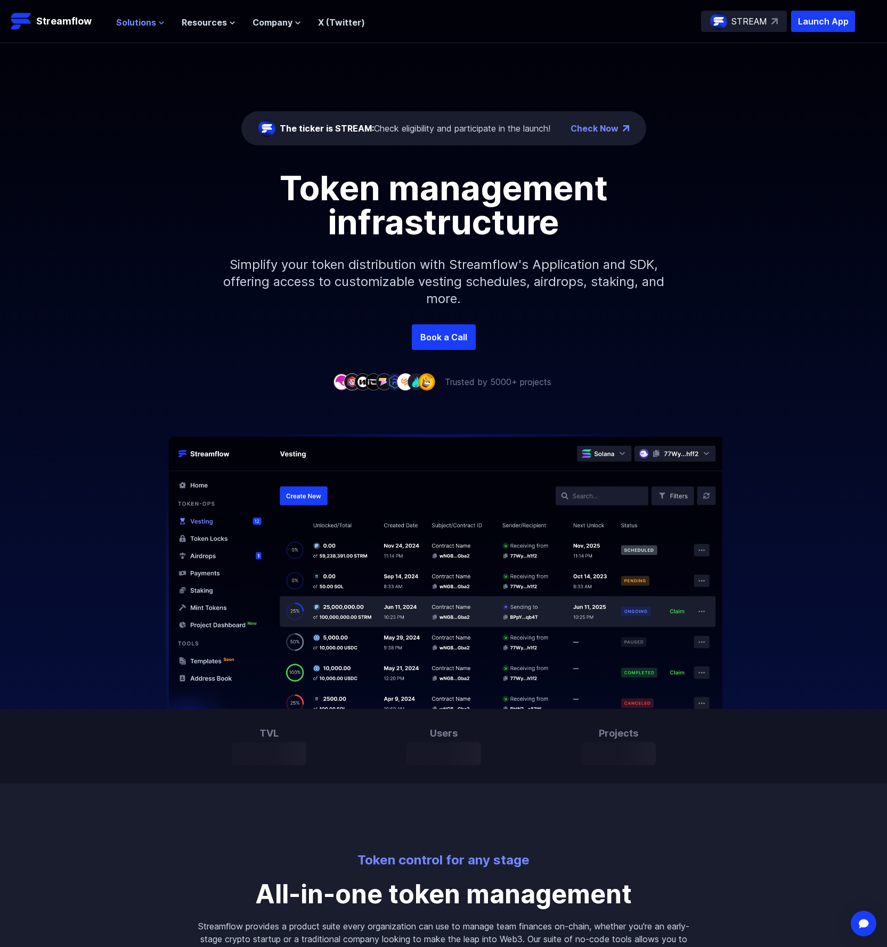
click at [140, 22] on span "Solutions" at bounding box center [136, 22] width 40 height 13
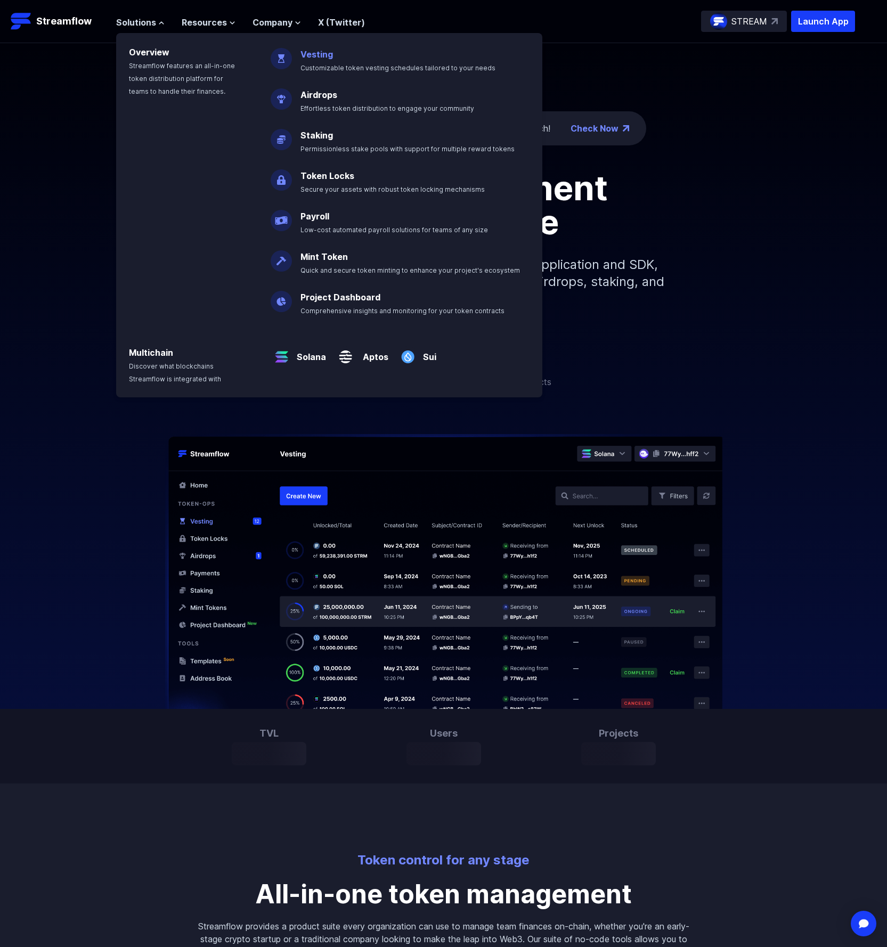
click at [308, 51] on link "Vesting" at bounding box center [316, 54] width 32 height 11
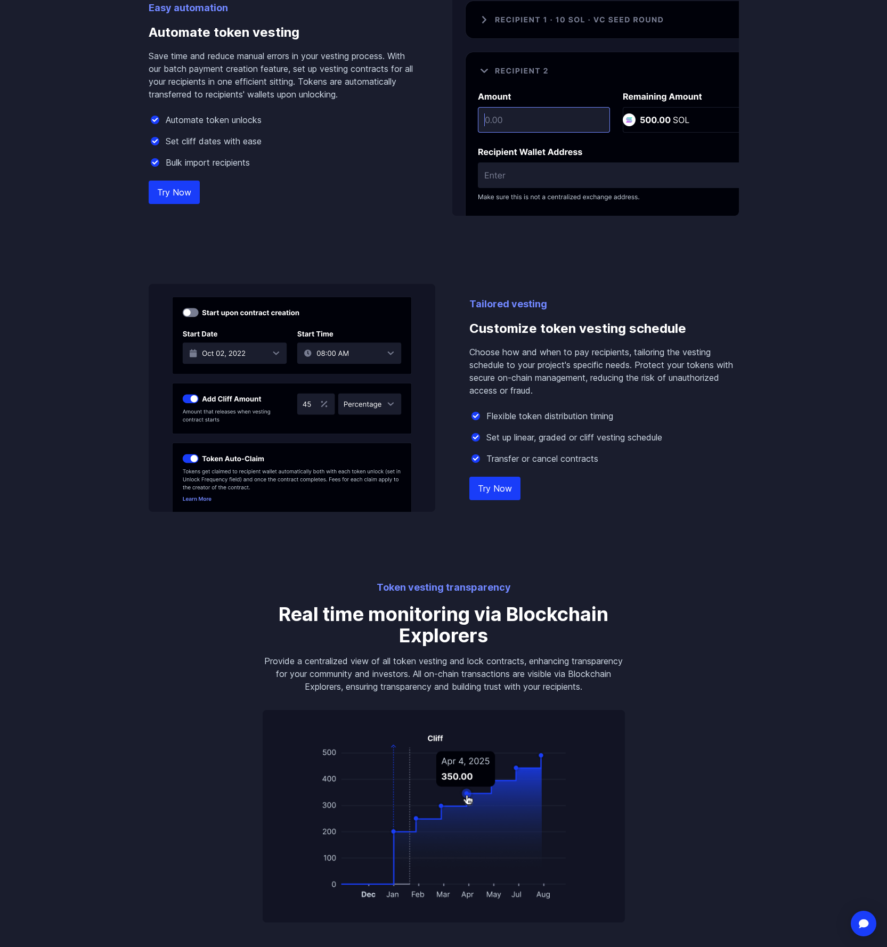
scroll to position [858, 0]
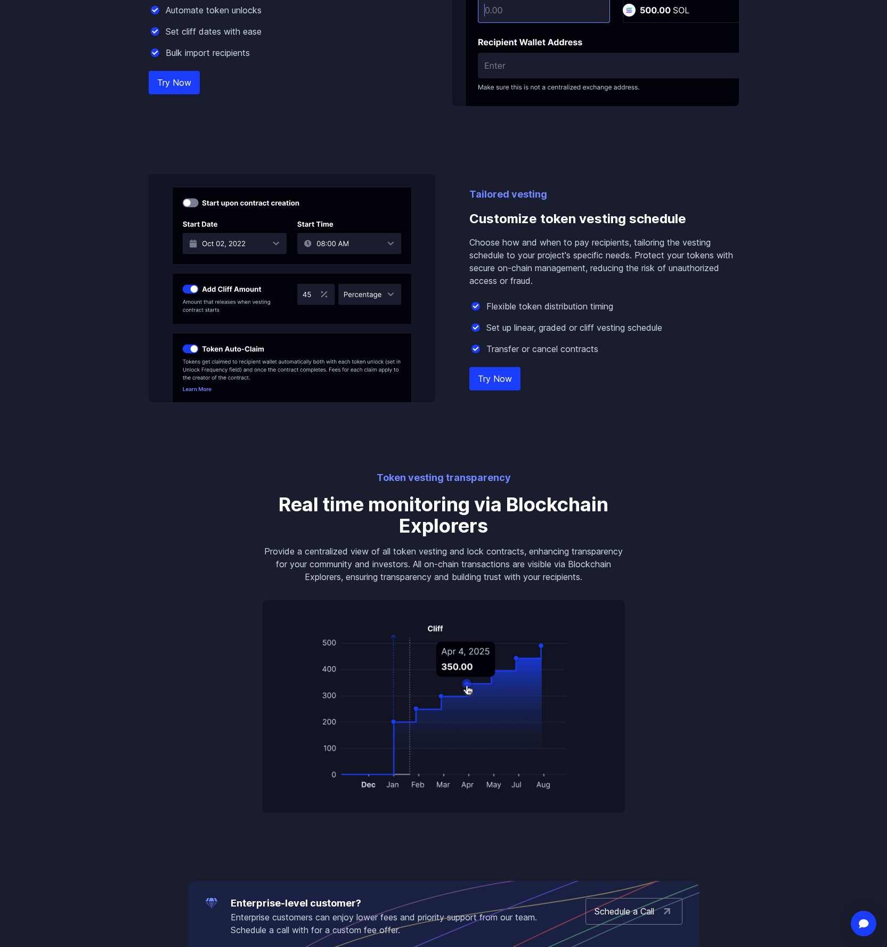
click at [546, 271] on p "Choose how and when to pay recipients, tailoring the vesting schedule to your p…" at bounding box center [603, 261] width 269 height 51
click at [555, 297] on div "Tailored vesting Customize token vesting schedule Choose how and when to pay re…" at bounding box center [603, 294] width 269 height 215
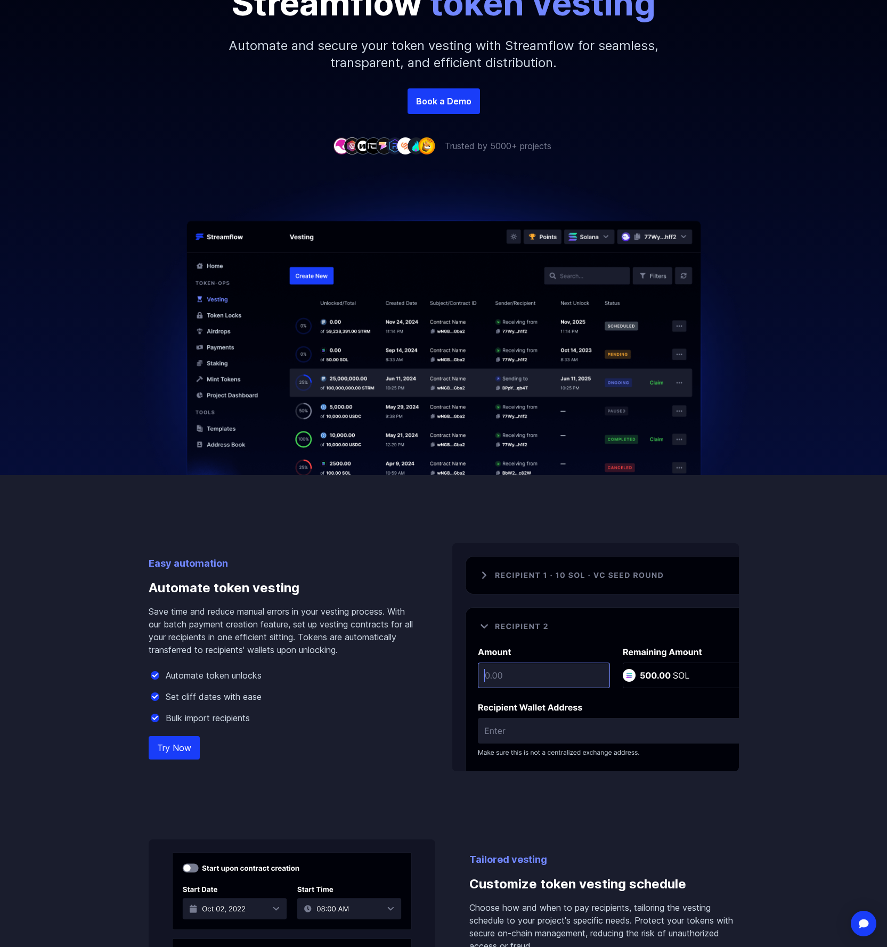
scroll to position [0, 0]
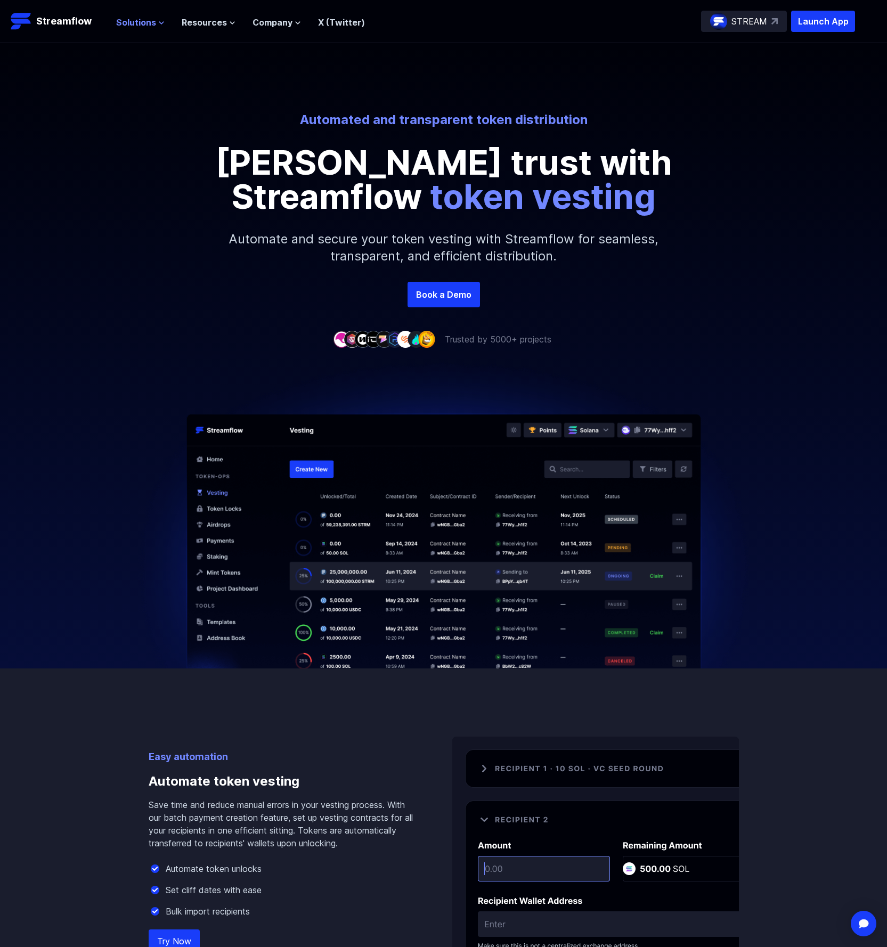
click at [144, 23] on span "Solutions" at bounding box center [136, 22] width 40 height 13
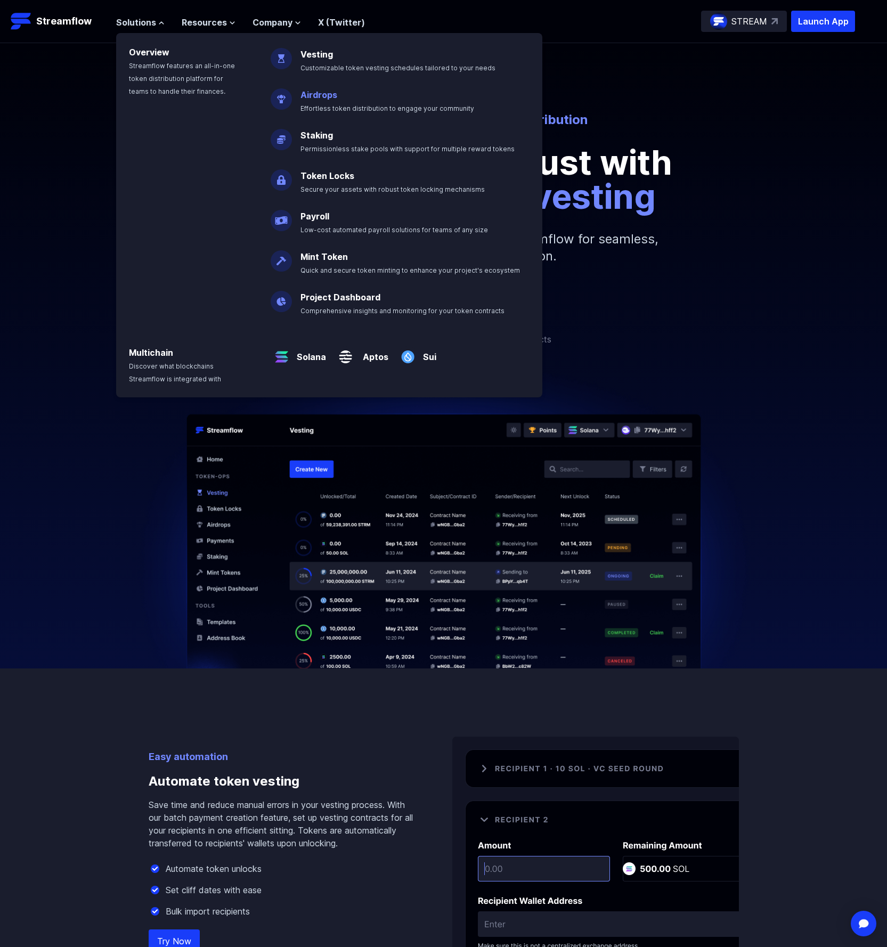
click at [336, 101] on p "Airdrops Effortless token distribution to engage your community" at bounding box center [394, 97] width 201 height 34
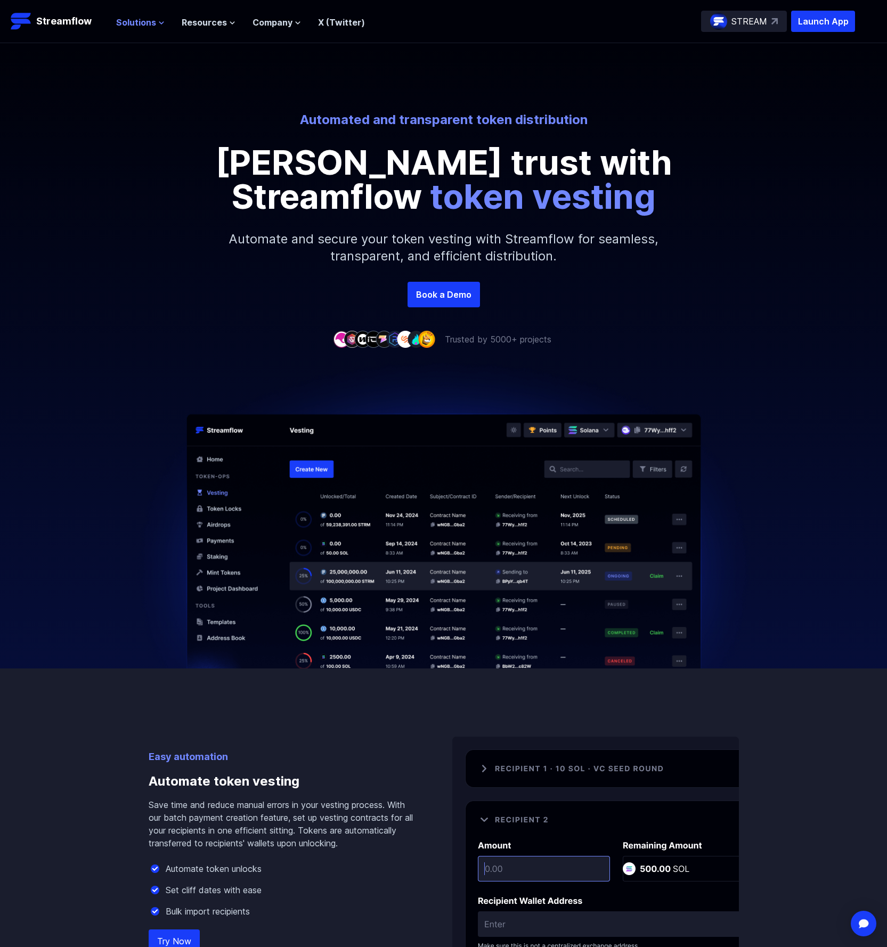
click at [148, 19] on span "Solutions" at bounding box center [136, 22] width 40 height 13
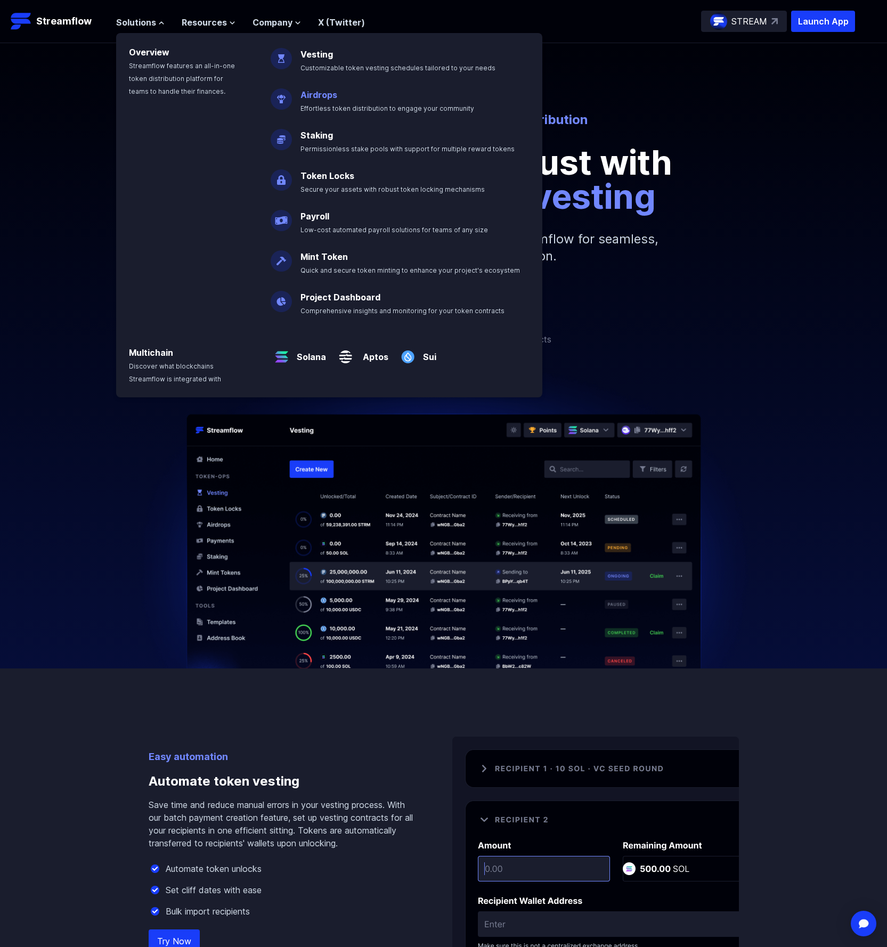
click at [314, 92] on link "Airdrops" at bounding box center [318, 94] width 37 height 11
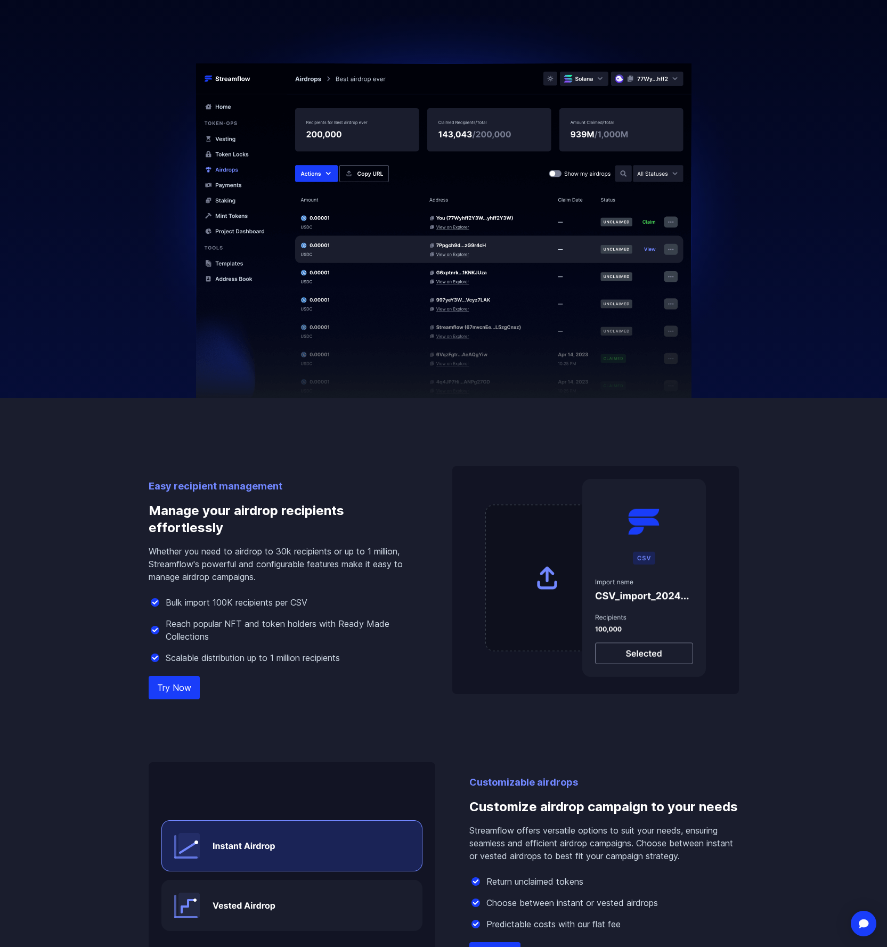
scroll to position [677, 0]
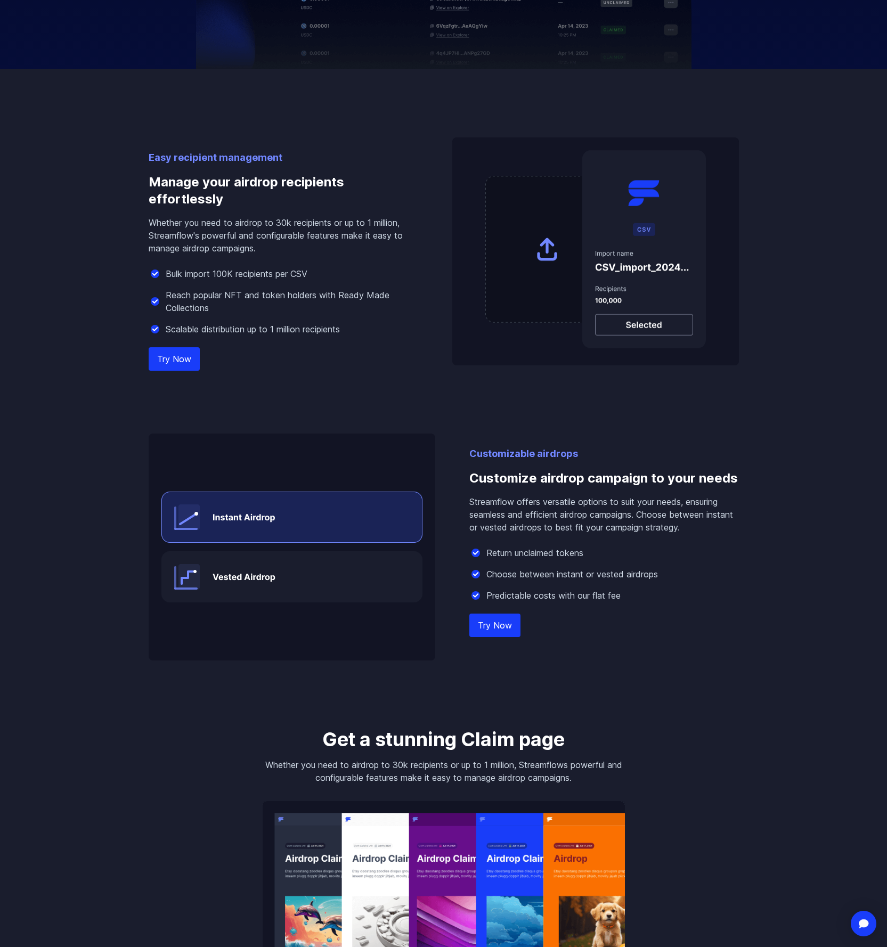
click at [533, 506] on p "Streamflow offers versatile options to suit your needs, ensuring seamless and e…" at bounding box center [603, 514] width 269 height 38
click at [504, 506] on p "Streamflow offers versatile options to suit your needs, ensuring seamless and e…" at bounding box center [603, 514] width 269 height 38
click at [510, 580] on p "Choose between instant or vested airdrops" at bounding box center [571, 574] width 171 height 13
click at [500, 577] on p "Choose between instant or vested airdrops" at bounding box center [571, 574] width 171 height 13
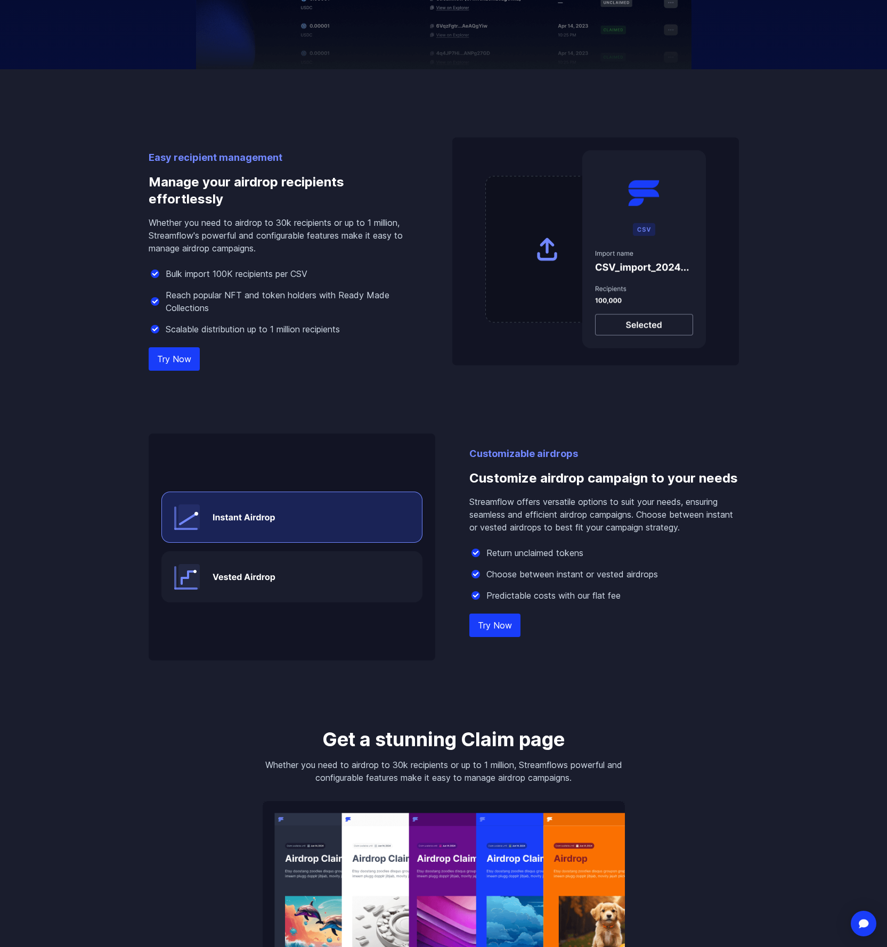
click at [483, 495] on p "Streamflow offers versatile options to suit your needs, ensuring seamless and e…" at bounding box center [603, 514] width 269 height 38
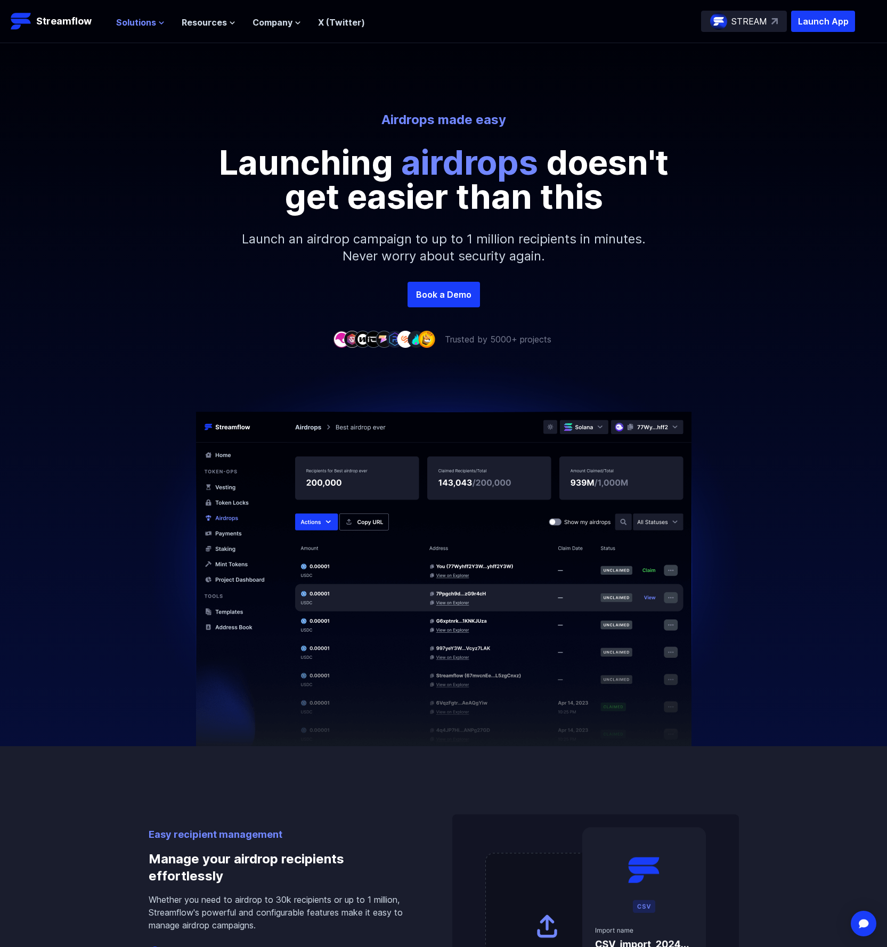
click at [135, 22] on span "Solutions" at bounding box center [136, 22] width 40 height 13
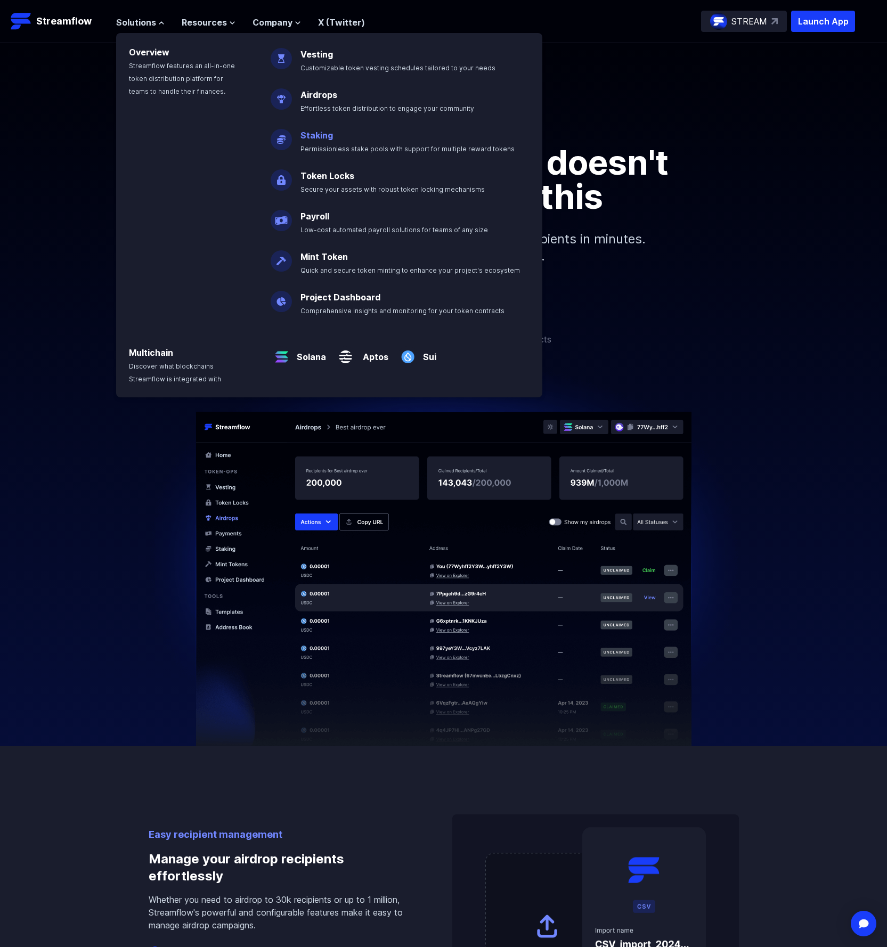
click at [319, 134] on link "Staking" at bounding box center [316, 135] width 32 height 11
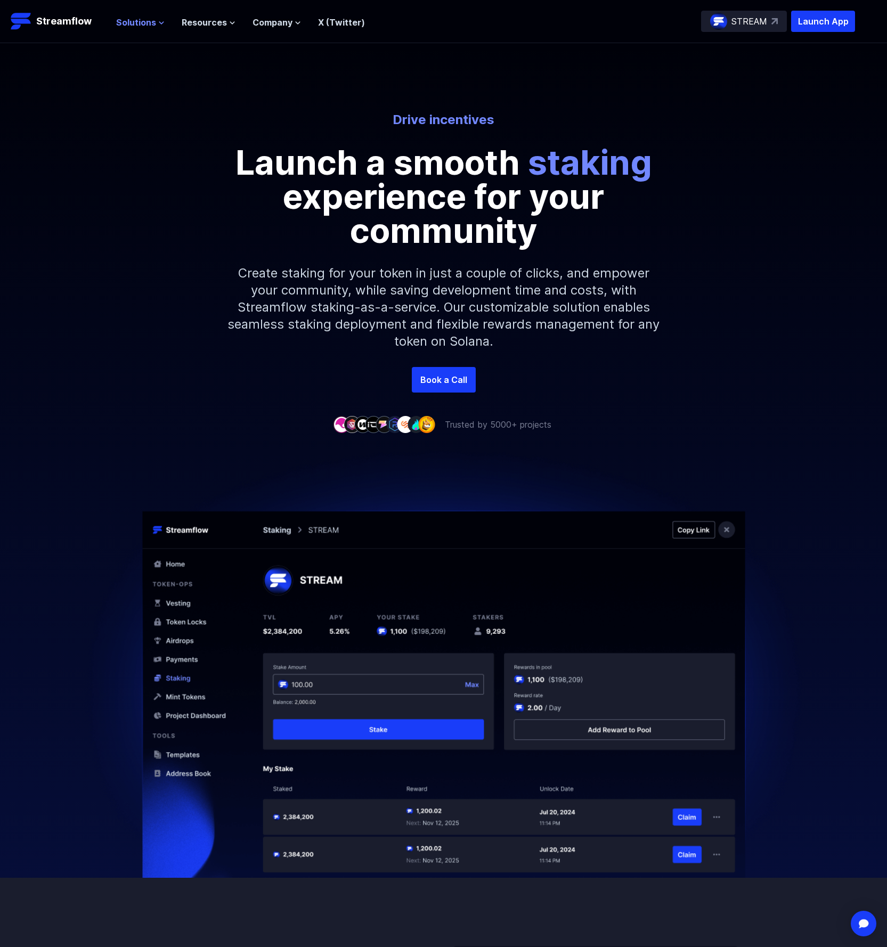
click at [129, 19] on span "Solutions" at bounding box center [136, 22] width 40 height 13
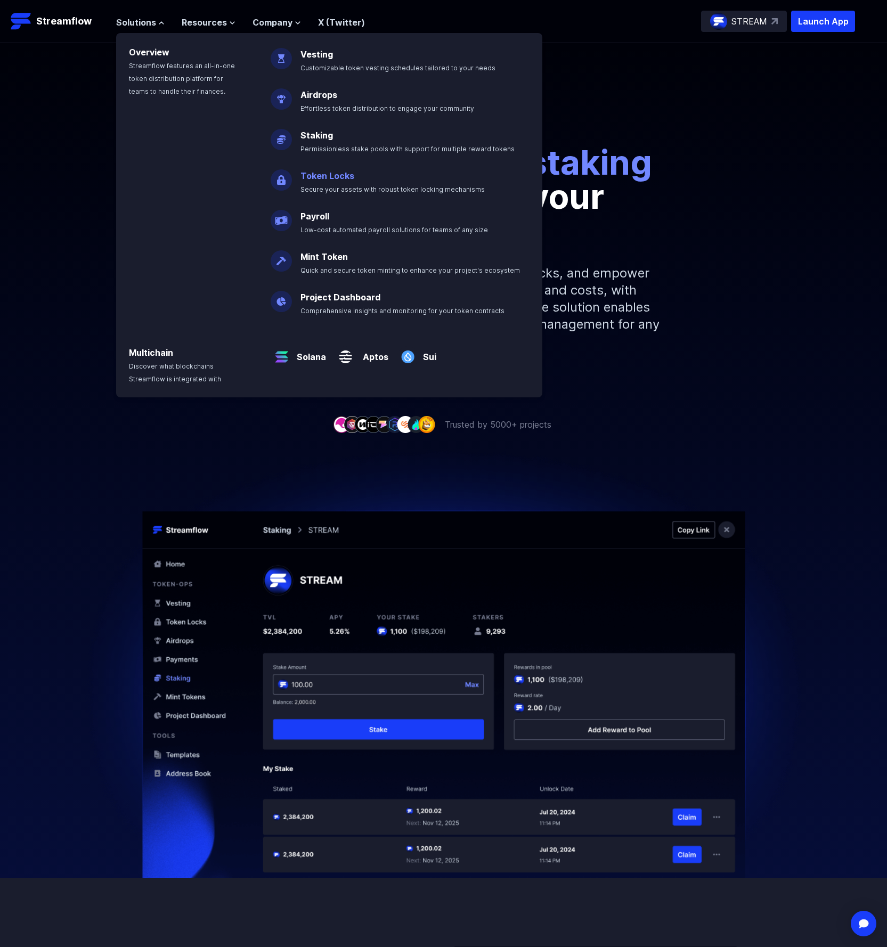
click at [342, 177] on link "Token Locks" at bounding box center [327, 175] width 54 height 11
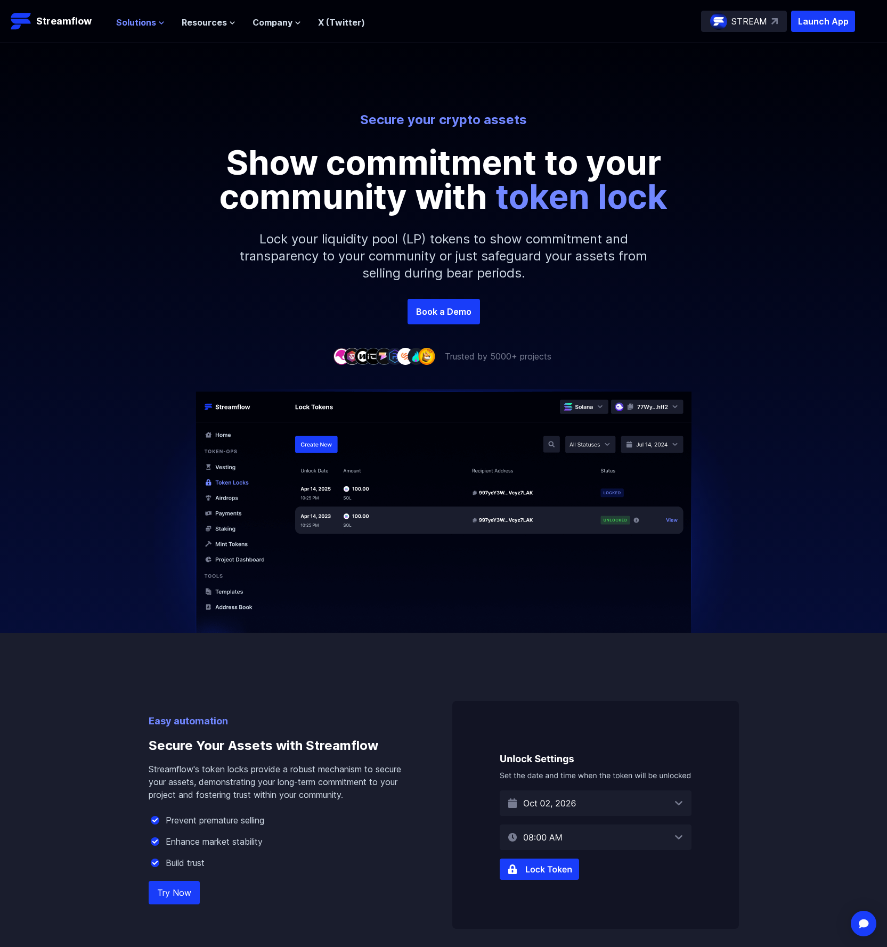
click at [142, 18] on span "Solutions" at bounding box center [136, 22] width 40 height 13
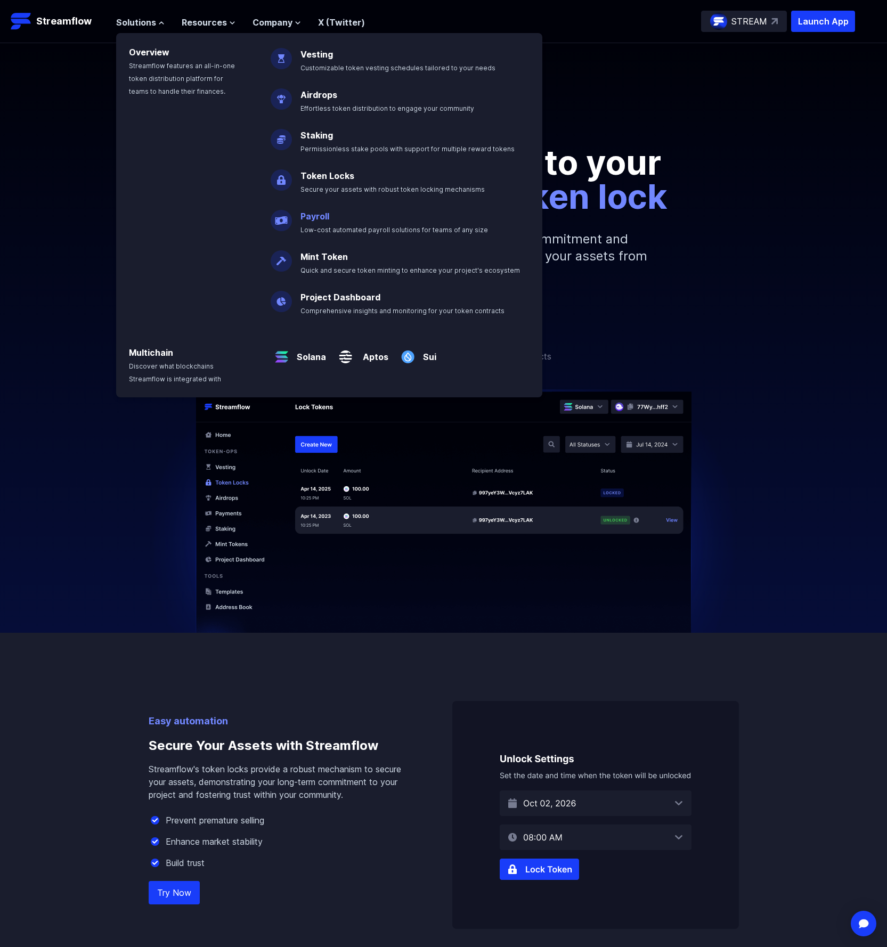
click at [314, 214] on link "Payroll" at bounding box center [314, 216] width 29 height 11
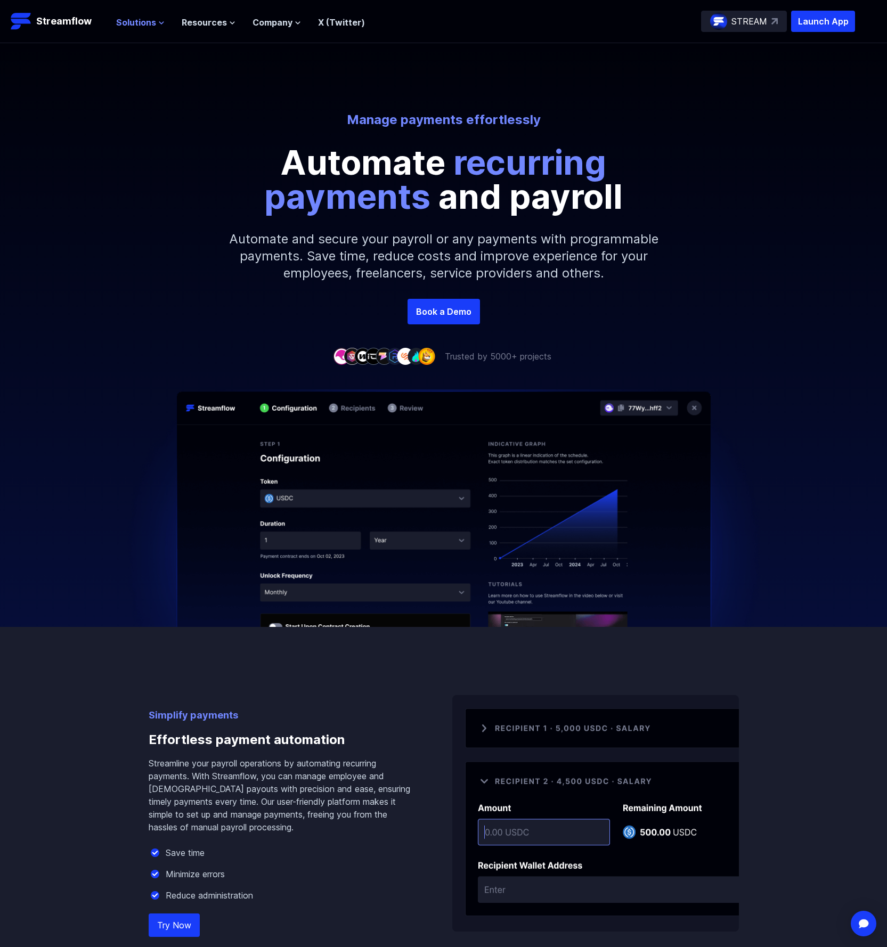
click at [136, 24] on span "Solutions" at bounding box center [136, 22] width 40 height 13
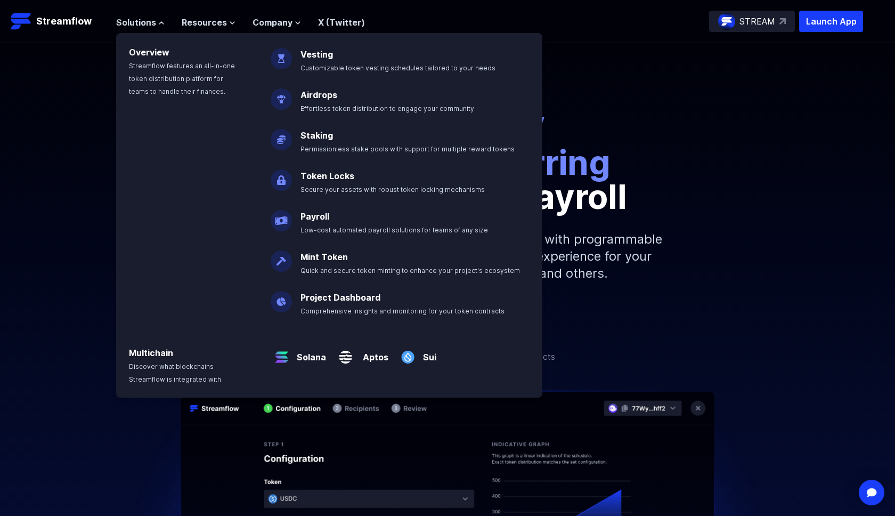
click at [625, 114] on p "Manage payments effortlessly" at bounding box center [447, 119] width 590 height 17
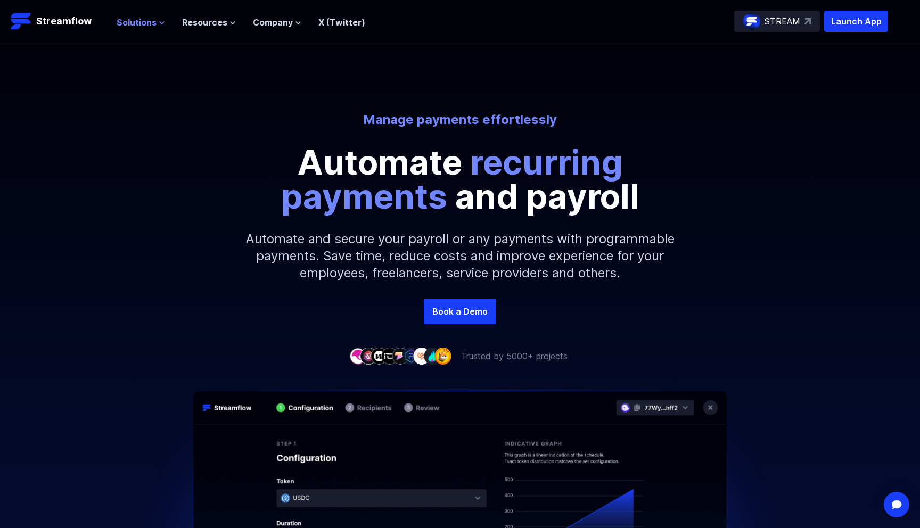
click at [143, 23] on span "Solutions" at bounding box center [137, 22] width 40 height 13
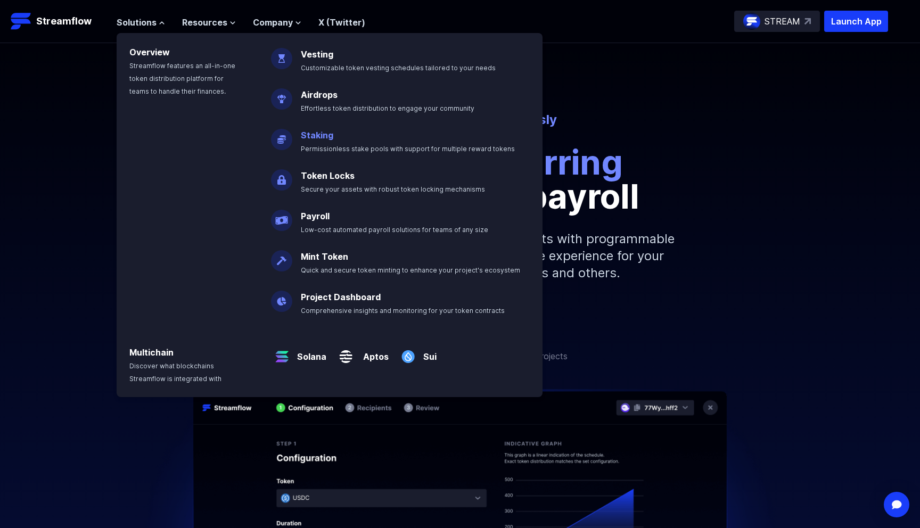
click at [318, 135] on link "Staking" at bounding box center [317, 135] width 32 height 11
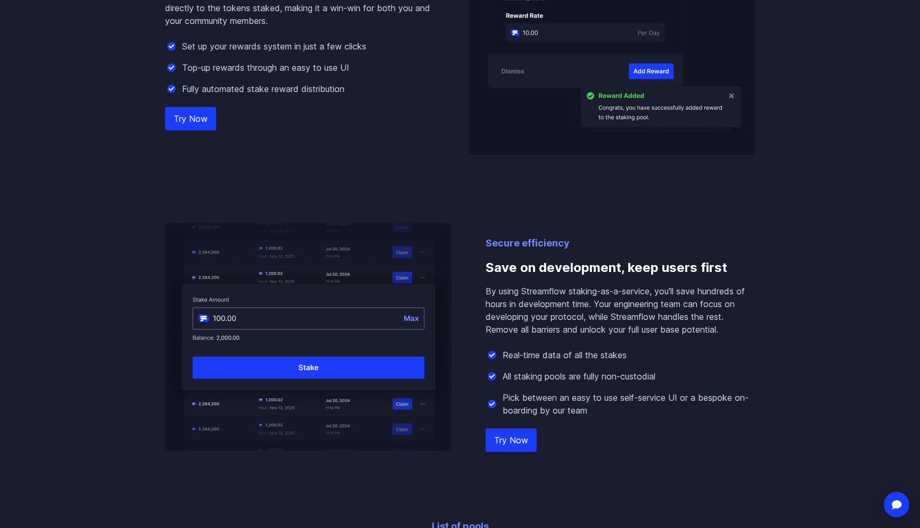
scroll to position [1020, 0]
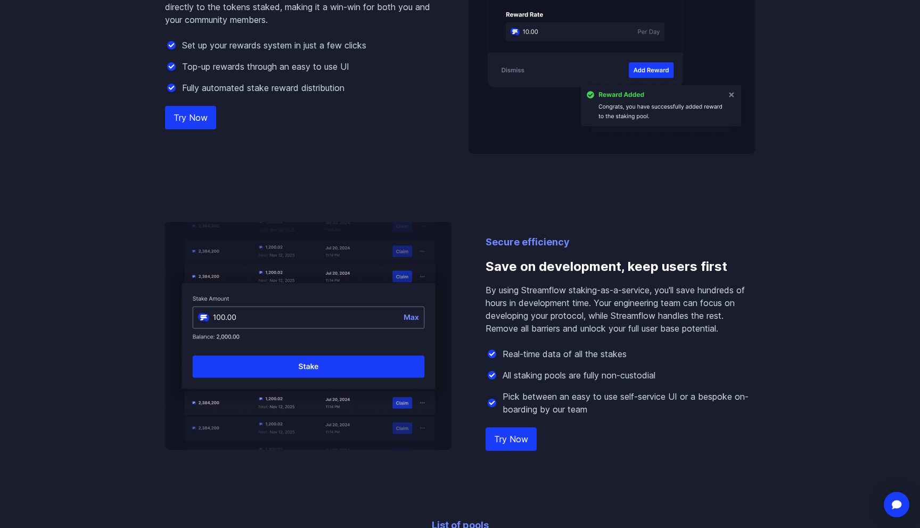
click at [194, 114] on link "Try Now" at bounding box center [190, 117] width 51 height 23
click at [497, 434] on link "Try Now" at bounding box center [511, 439] width 51 height 23
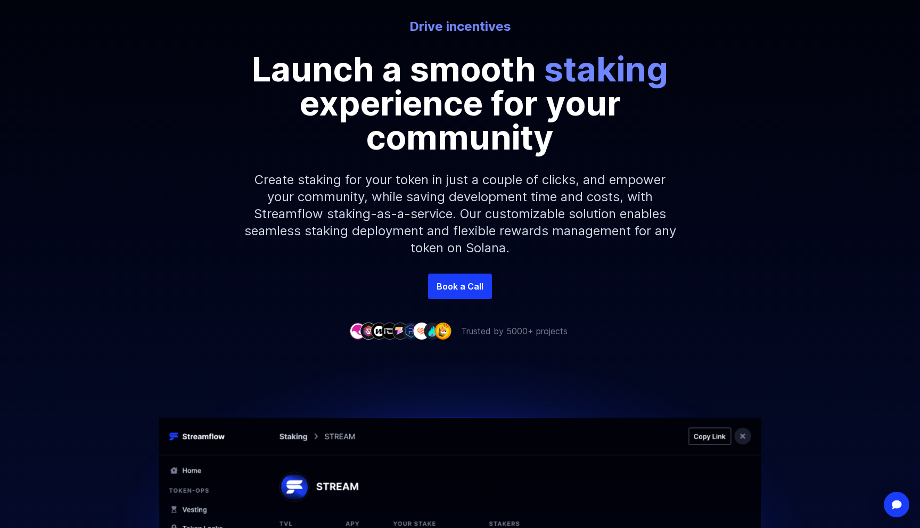
scroll to position [0, 0]
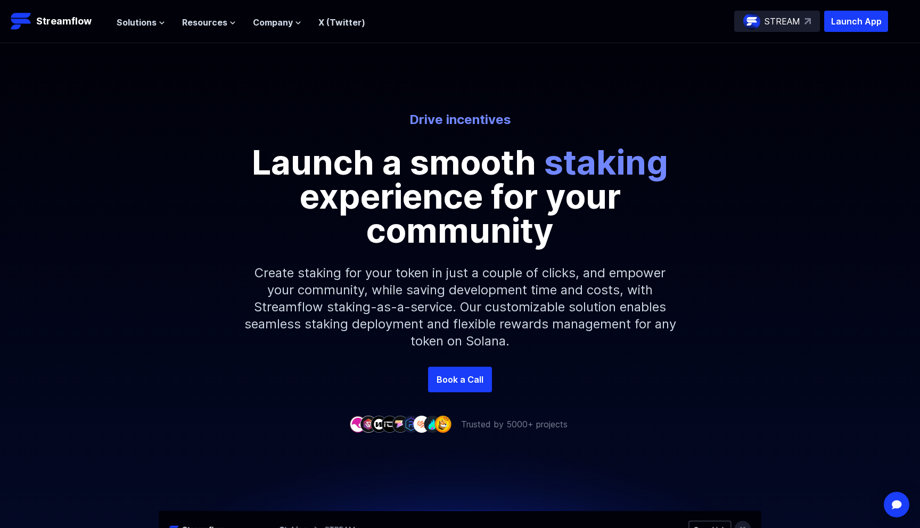
click at [402, 281] on p "Create staking for your token in just a couple of clicks, and empower your comm…" at bounding box center [460, 307] width 458 height 119
click at [212, 23] on span "Resources" at bounding box center [204, 22] width 45 height 13
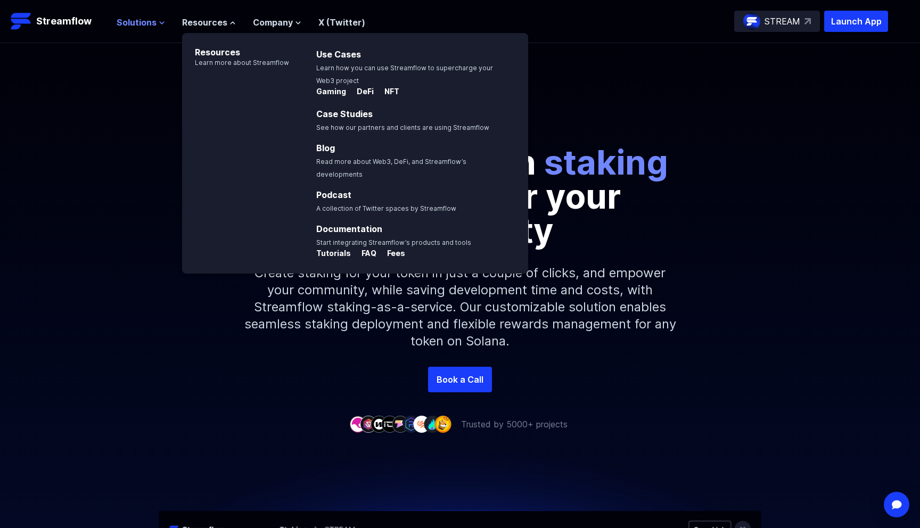
click at [148, 19] on span "Solutions" at bounding box center [137, 22] width 40 height 13
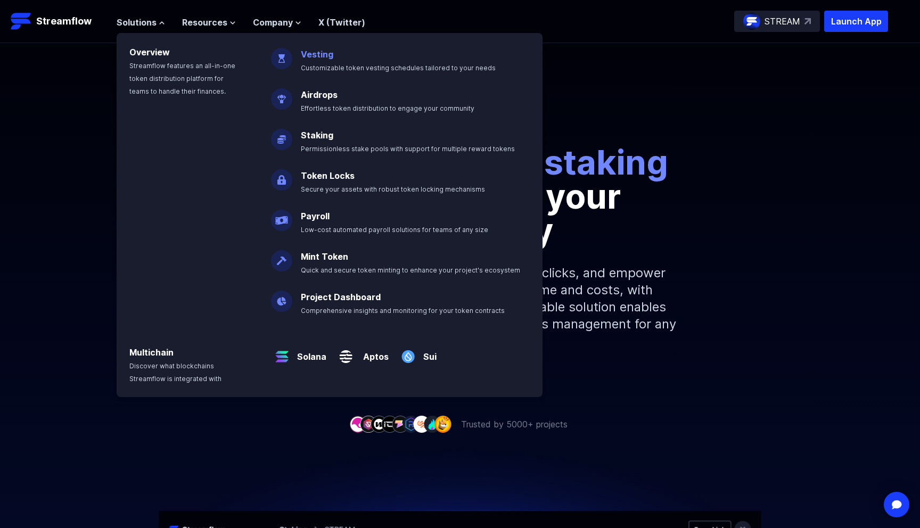
click at [321, 55] on link "Vesting" at bounding box center [317, 54] width 32 height 11
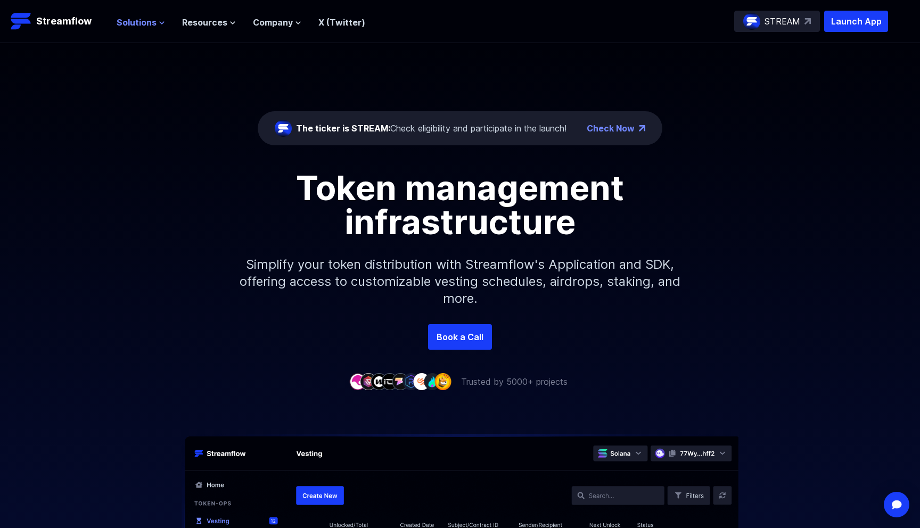
click at [140, 23] on span "Solutions" at bounding box center [137, 22] width 40 height 13
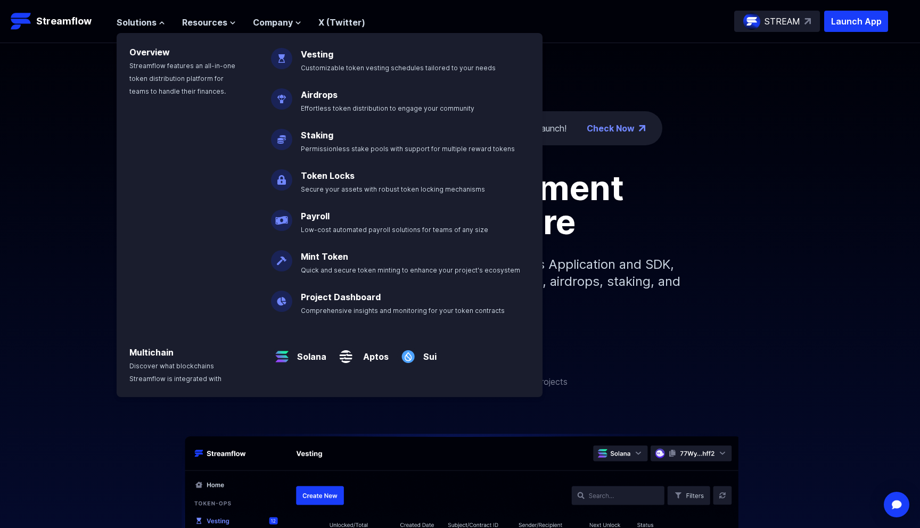
click at [230, 131] on div "Overview Streamflow features an all-in-one token distribution platform for team…" at bounding box center [188, 174] width 142 height 283
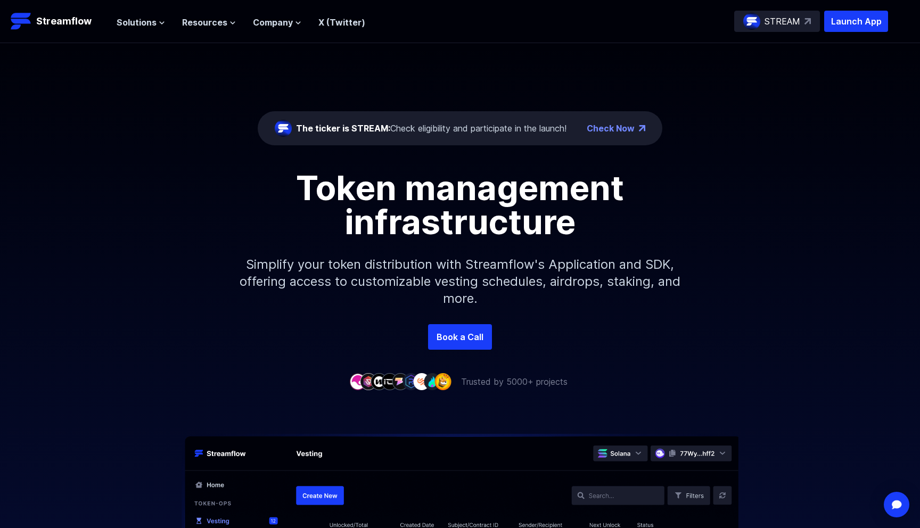
click at [148, 32] on header "Streamflow Launch App STREAM Solutions Overview Streamflow features an all-in-o…" at bounding box center [460, 21] width 920 height 43
click at [148, 28] on span "Solutions" at bounding box center [137, 22] width 40 height 13
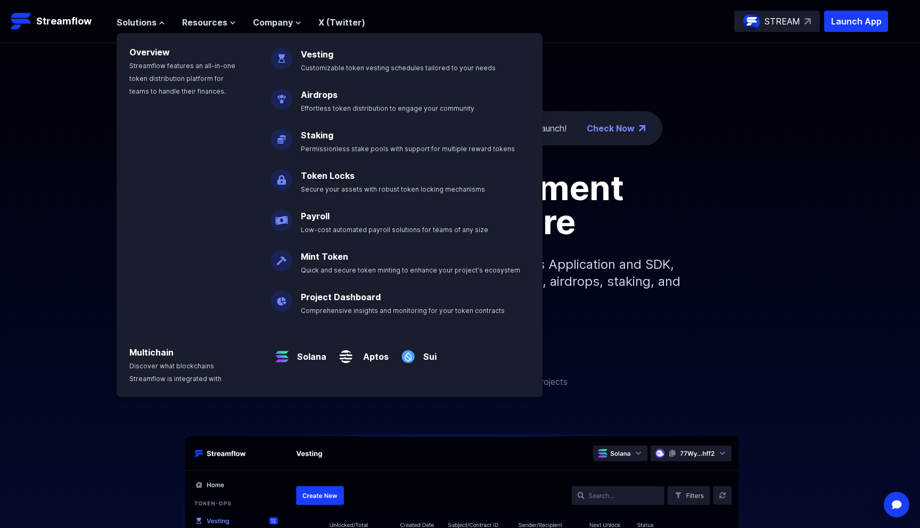
click at [239, 164] on div "Overview Streamflow features an all-in-one token distribution platform for team…" at bounding box center [188, 174] width 142 height 283
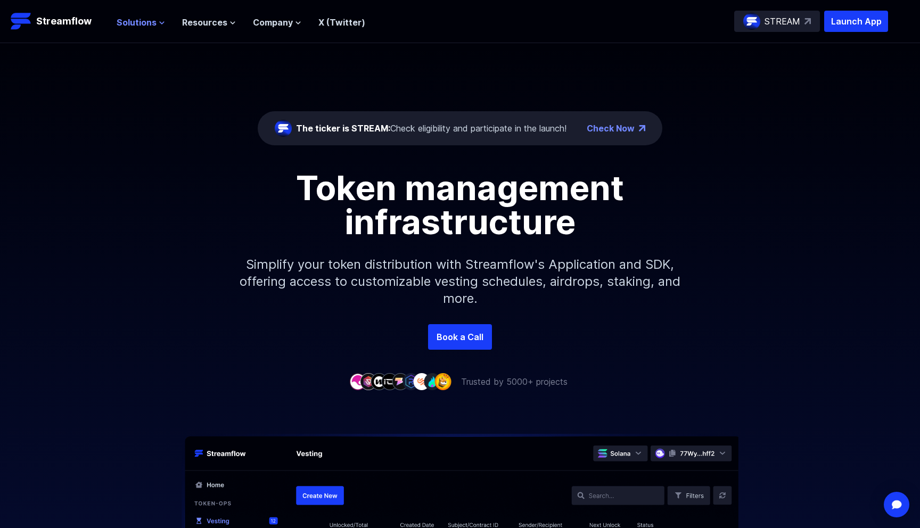
click at [151, 21] on span "Solutions" at bounding box center [137, 22] width 40 height 13
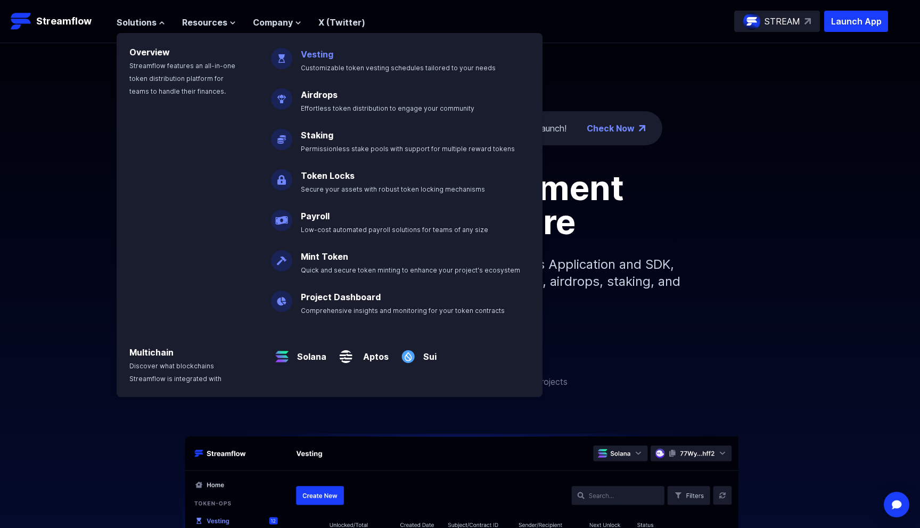
click at [318, 56] on link "Vesting" at bounding box center [317, 54] width 32 height 11
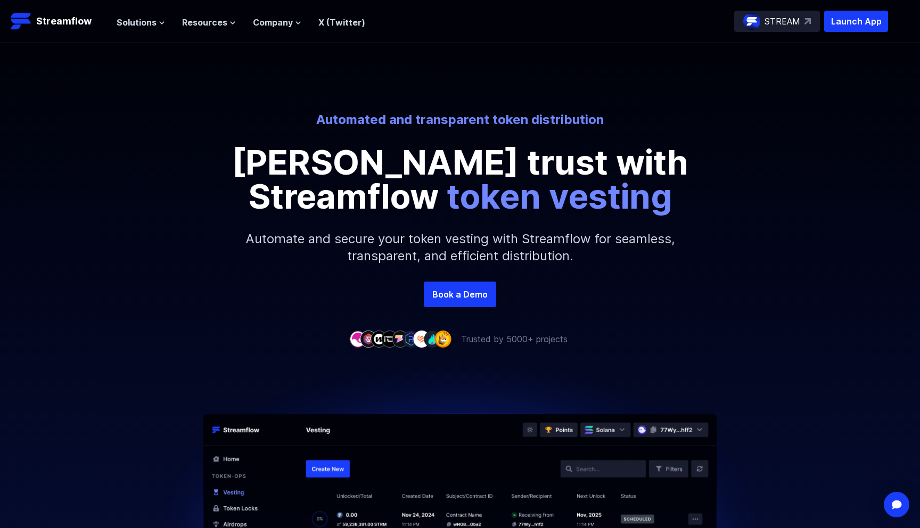
click at [462, 261] on p "Automate and secure your token vesting with Streamflow for seamless, transparen…" at bounding box center [460, 248] width 458 height 68
